Goal: Task Accomplishment & Management: Use online tool/utility

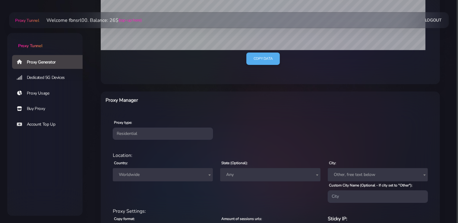
scroll to position [191, 0]
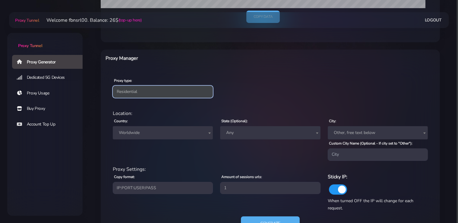
click at [113, 86] on select "Residential Static Mobile" at bounding box center [163, 92] width 100 height 12
select select "static"
click option "Static" at bounding box center [0, 0] width 0 height 0
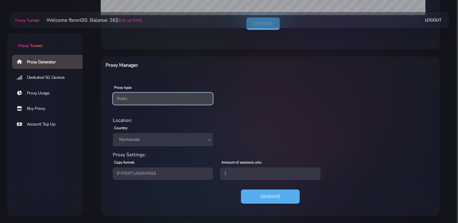
scroll to position [183, 0]
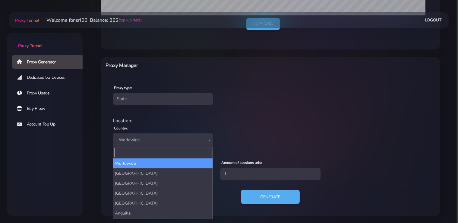
click at [141, 144] on span "Worldwide" at bounding box center [163, 139] width 100 height 13
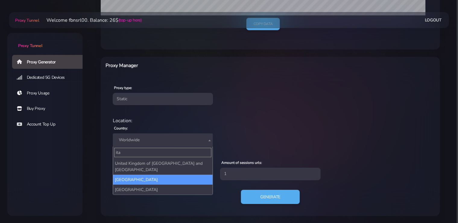
type input "ita"
select select "IT"
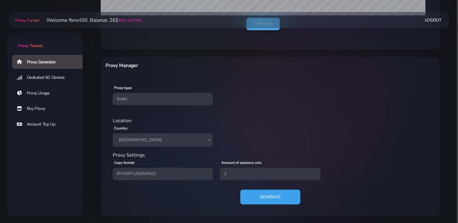
click at [269, 197] on button "Generate" at bounding box center [270, 196] width 60 height 15
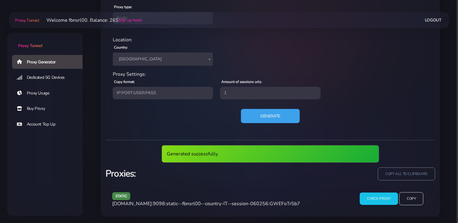
scroll to position [242, 0]
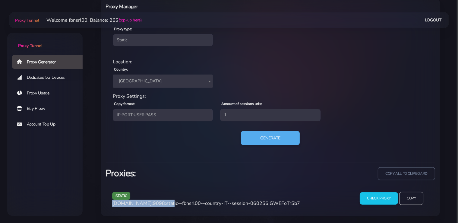
drag, startPoint x: 164, startPoint y: 203, endPoint x: 112, endPoint y: 204, distance: 52.1
click at [112, 204] on span "[DOMAIN_NAME]:9098:static--fbnsrl00--country-IT--session-060256:GWEFoTr5b7" at bounding box center [206, 203] width 188 height 7
copy span "[DOMAIN_NAME]:9098"
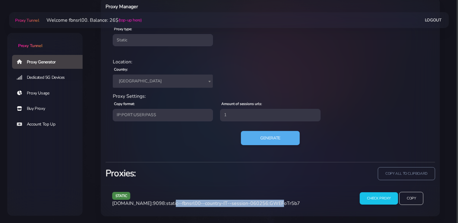
drag, startPoint x: 266, startPoint y: 203, endPoint x: 167, endPoint y: 203, distance: 98.8
click at [167, 203] on span "[DOMAIN_NAME]:9098:static--fbnsrl00--country-IT--session-060256:GWEFoTr5b7" at bounding box center [206, 203] width 188 height 7
copy span "static--fbnsrl00--country-IT--session-060256"
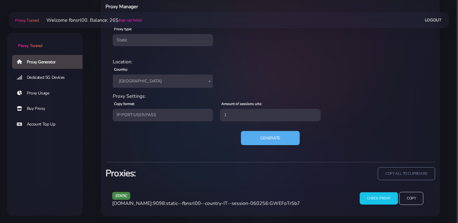
click at [280, 201] on span "[DOMAIN_NAME]:9098:static--fbnsrl00--country-IT--session-060256:GWEFoTr5b7" at bounding box center [206, 203] width 188 height 7
copy span "GWEFoTr5b7"
